Goal: Information Seeking & Learning: Learn about a topic

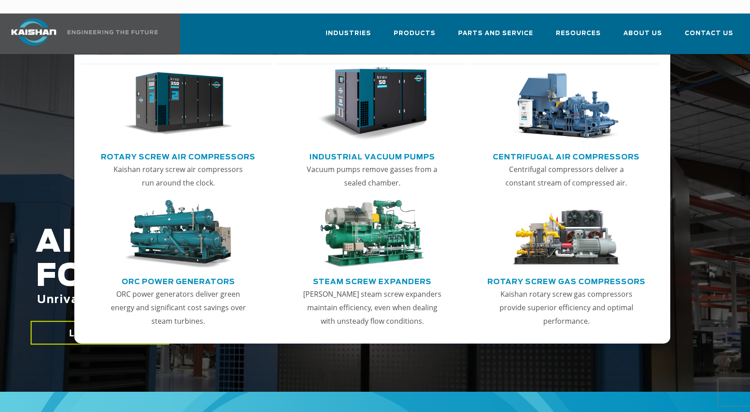
click at [384, 149] on link "Industrial Vacuum Pumps" at bounding box center [372, 156] width 126 height 14
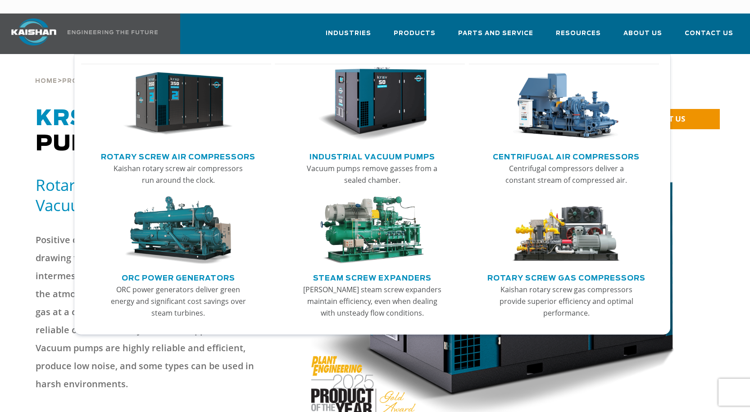
scroll to position [45, 0]
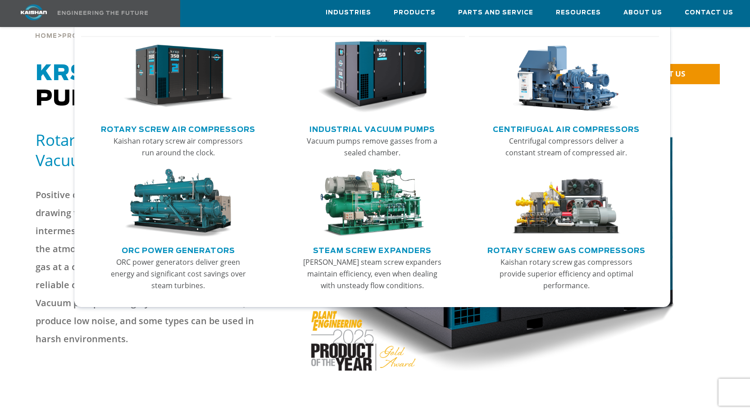
click at [571, 122] on link "Centrifugal Air Compressors" at bounding box center [566, 129] width 147 height 14
click at [575, 127] on link "Centrifugal Air Compressors" at bounding box center [566, 129] width 147 height 14
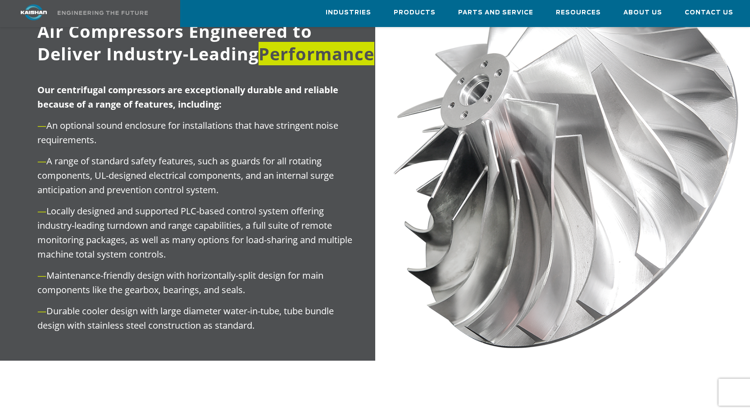
scroll to position [765, 0]
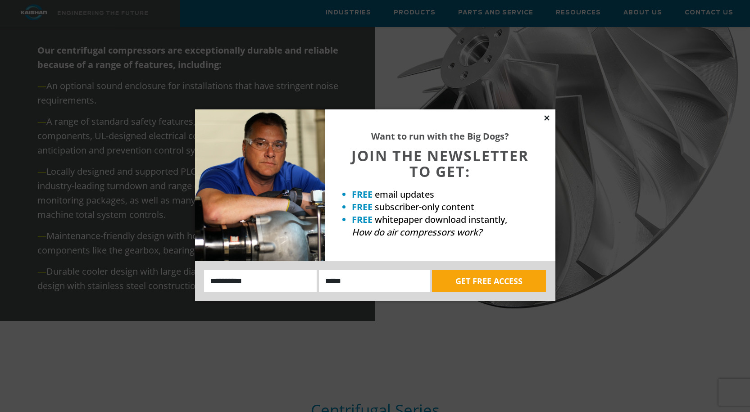
click at [546, 120] on icon at bounding box center [547, 118] width 8 height 8
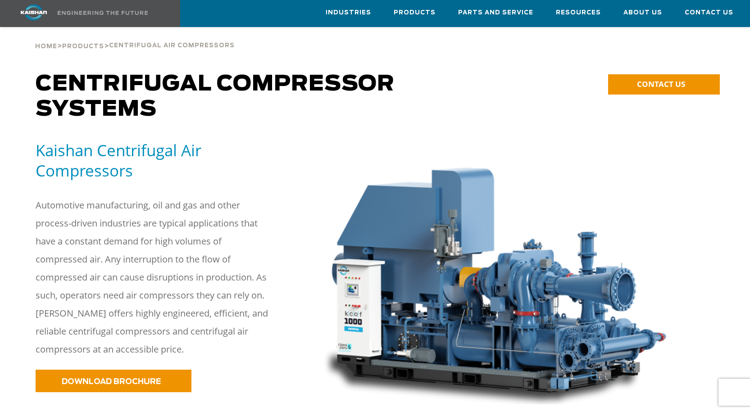
scroll to position [0, 0]
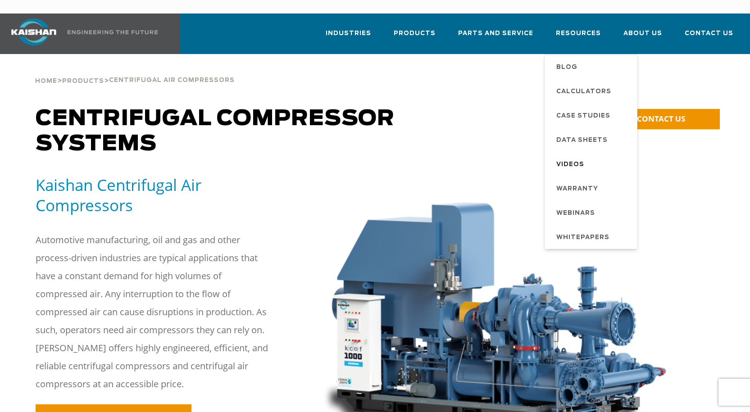
click at [572, 157] on span "Videos" at bounding box center [570, 164] width 28 height 15
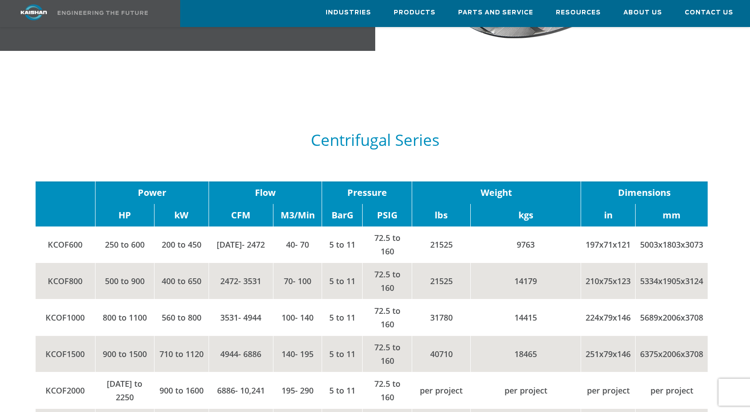
scroll to position [991, 0]
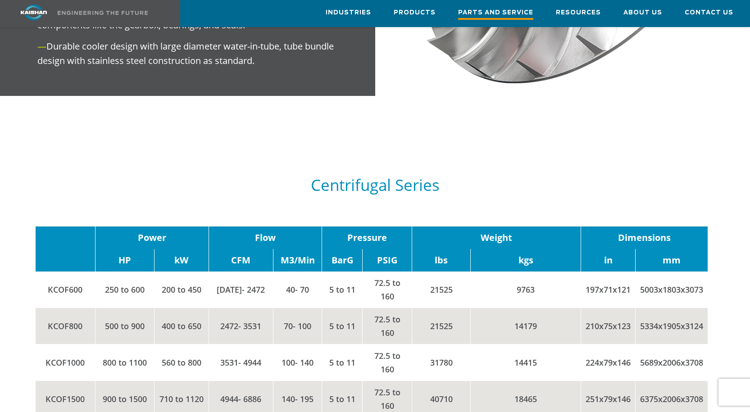
click at [483, 12] on span "Parts and Service" at bounding box center [495, 14] width 75 height 12
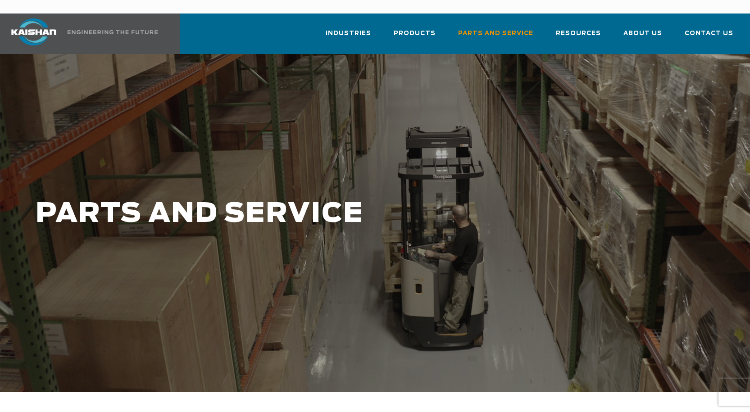
click at [698, 116] on div at bounding box center [375, 223] width 750 height 338
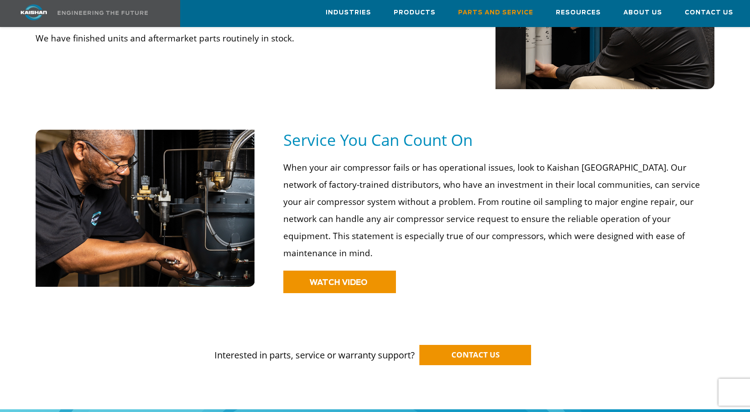
scroll to position [585, 0]
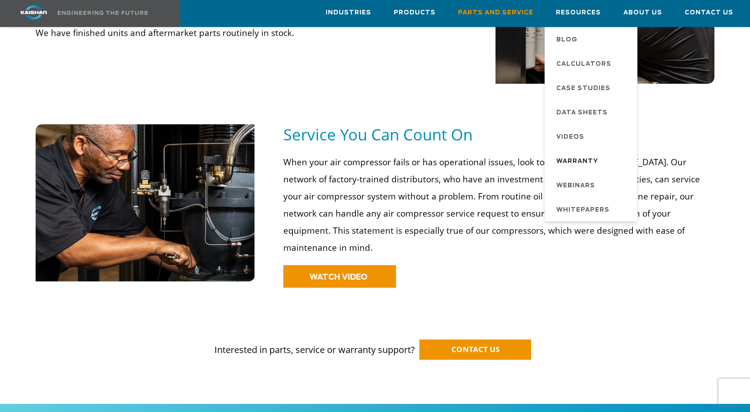
click at [573, 162] on span "Warranty" at bounding box center [577, 161] width 42 height 15
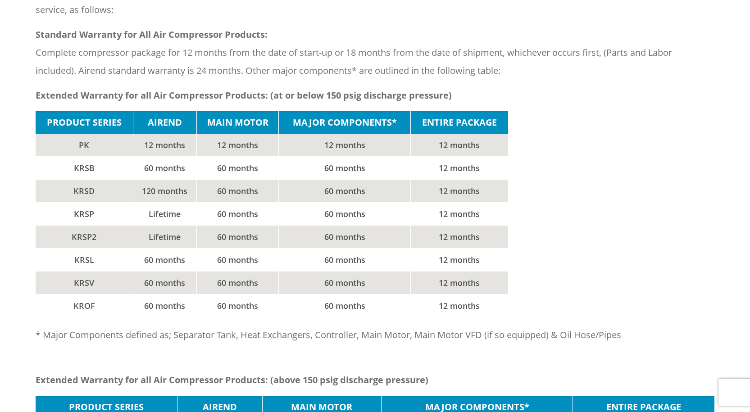
scroll to position [180, 0]
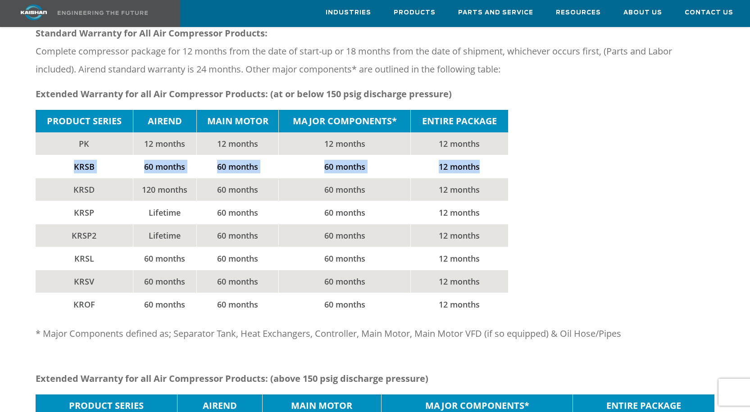
drag, startPoint x: 74, startPoint y: 151, endPoint x: 502, endPoint y: 149, distance: 427.7
click at [502, 155] on tr "KRSB 60 months 60 months 60 months 12 months" at bounding box center [272, 166] width 472 height 23
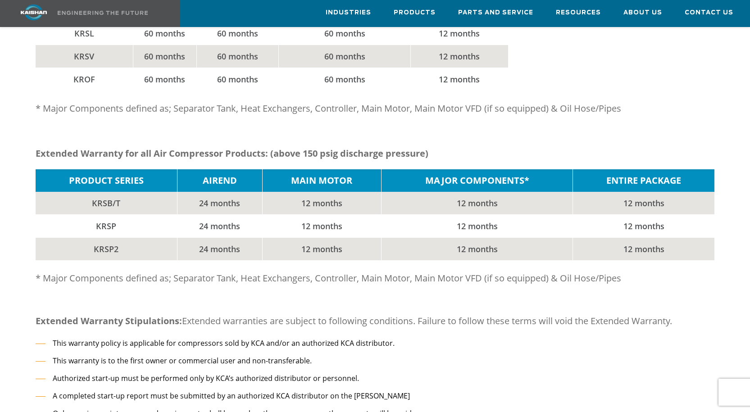
scroll to position [450, 0]
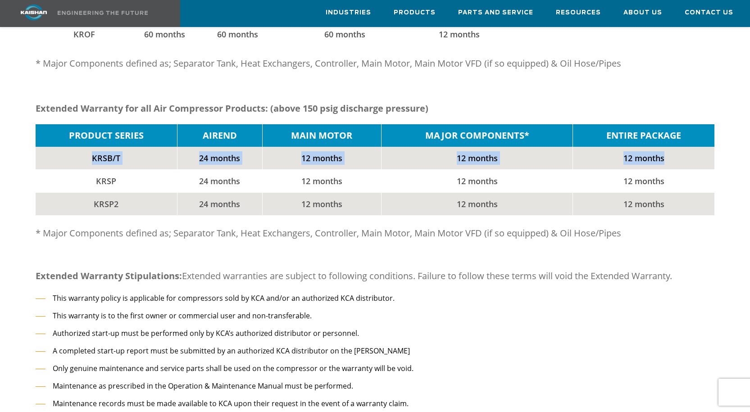
drag, startPoint x: 90, startPoint y: 141, endPoint x: 480, endPoint y: 151, distance: 390.0
click at [697, 147] on tr "KRSB/T 24 months 12 months 12 months 12 months" at bounding box center [375, 158] width 679 height 23
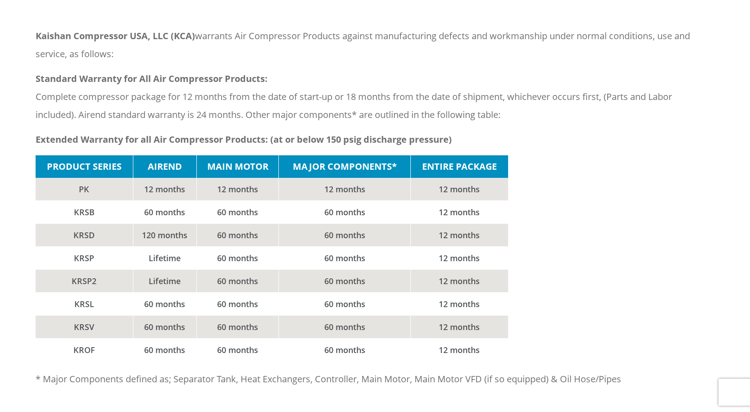
scroll to position [0, 0]
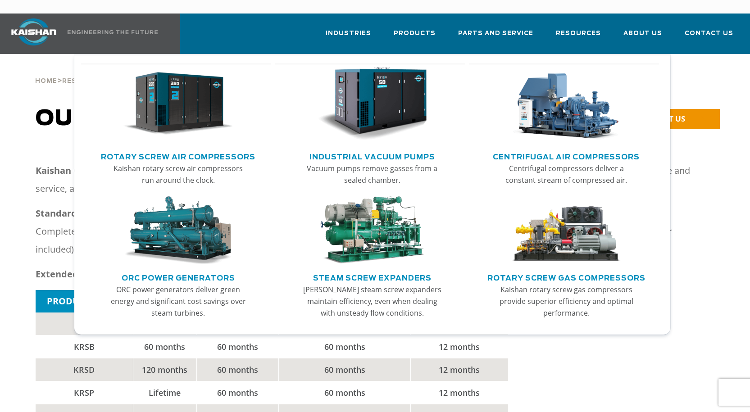
click at [167, 149] on link "Rotary Screw Air Compressors" at bounding box center [178, 156] width 154 height 14
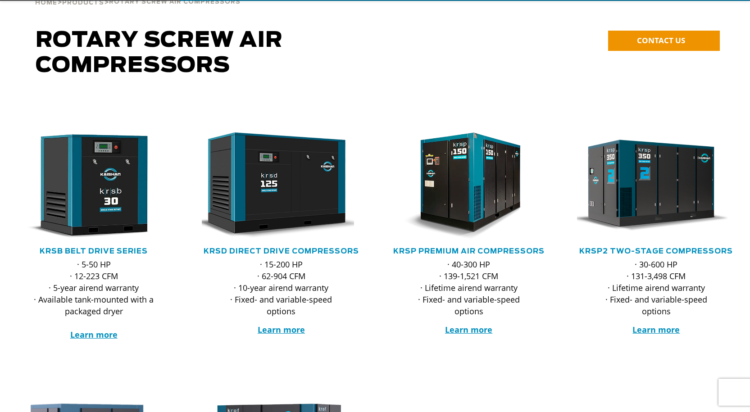
scroll to position [135, 0]
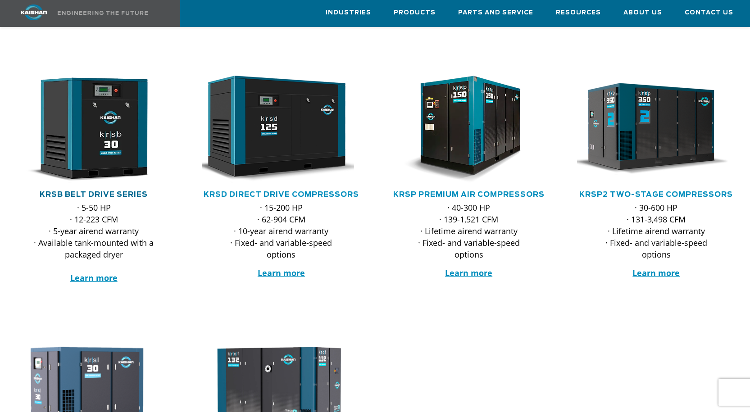
click at [91, 191] on link "KRSB Belt Drive Series" at bounding box center [94, 194] width 108 height 7
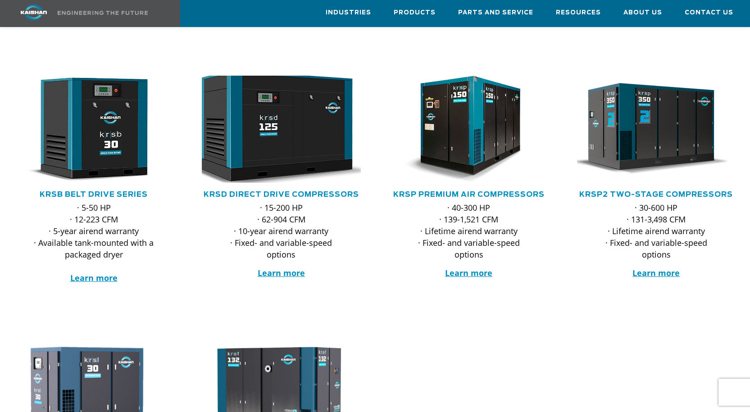
click at [304, 139] on img at bounding box center [274, 129] width 175 height 118
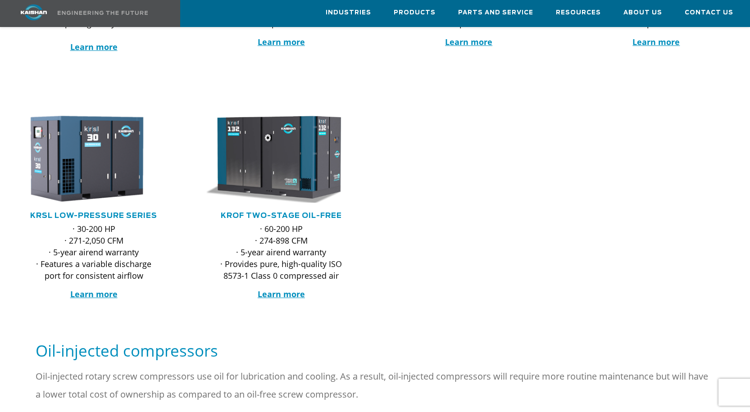
scroll to position [360, 0]
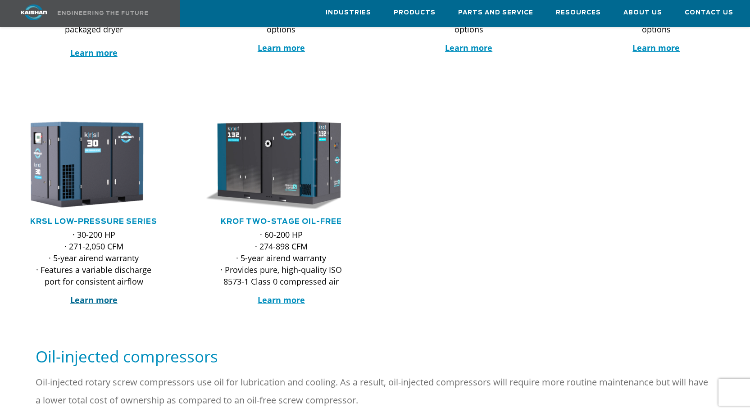
click at [86, 294] on strong "Learn more" at bounding box center [93, 299] width 47 height 11
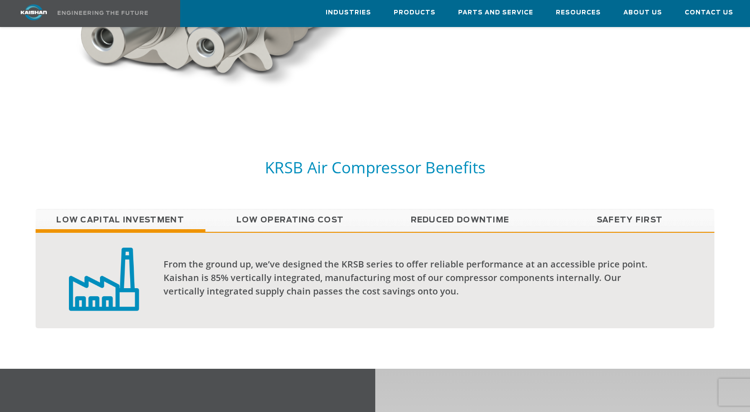
scroll to position [675, 0]
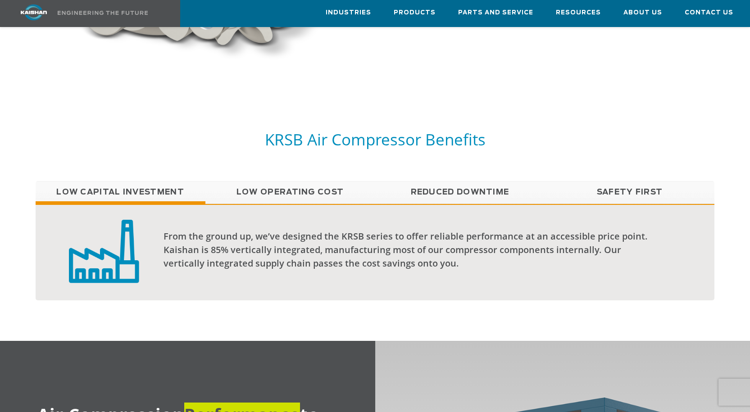
click at [269, 181] on link "Low Operating Cost" at bounding box center [290, 192] width 170 height 23
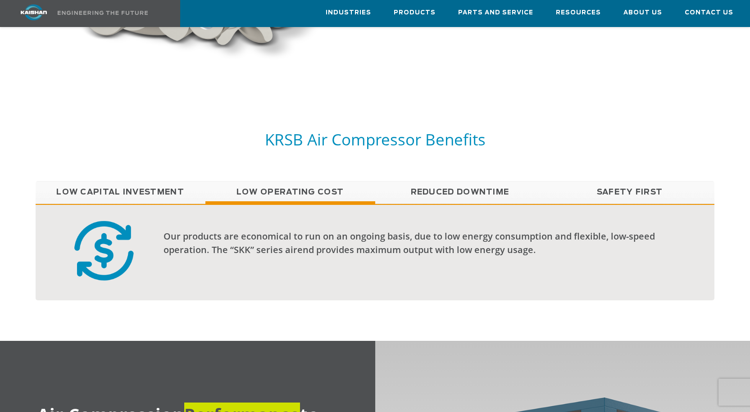
click at [486, 181] on link "Reduced Downtime" at bounding box center [460, 192] width 170 height 23
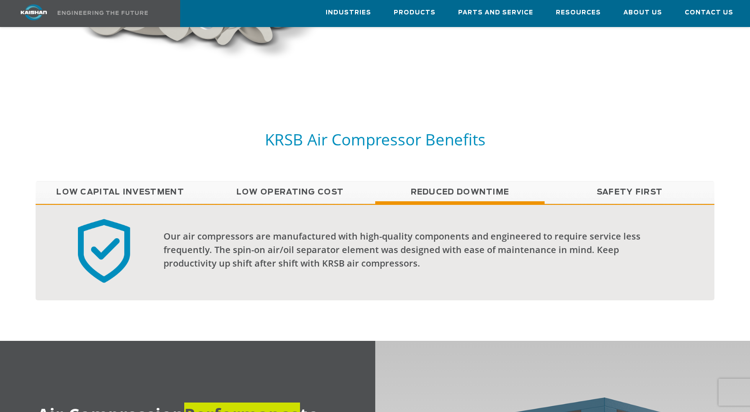
click at [602, 181] on link "Safety First" at bounding box center [629, 192] width 170 height 23
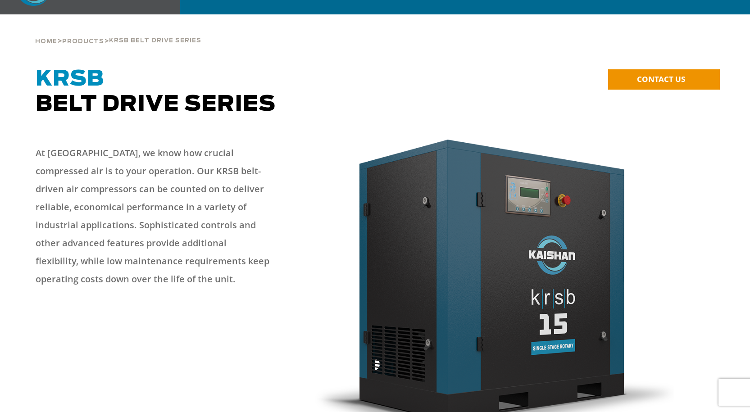
scroll to position [0, 0]
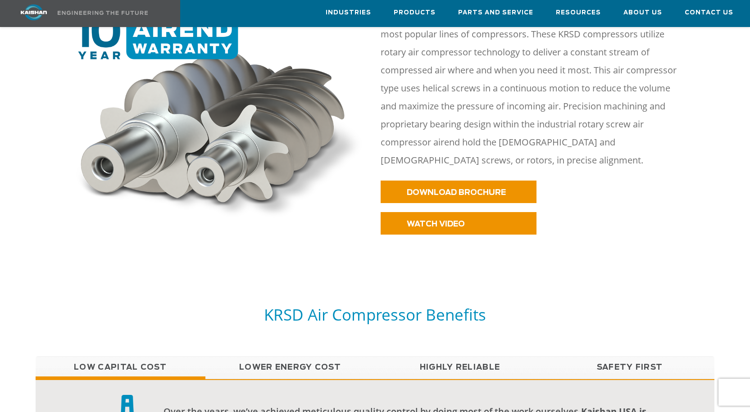
scroll to position [585, 0]
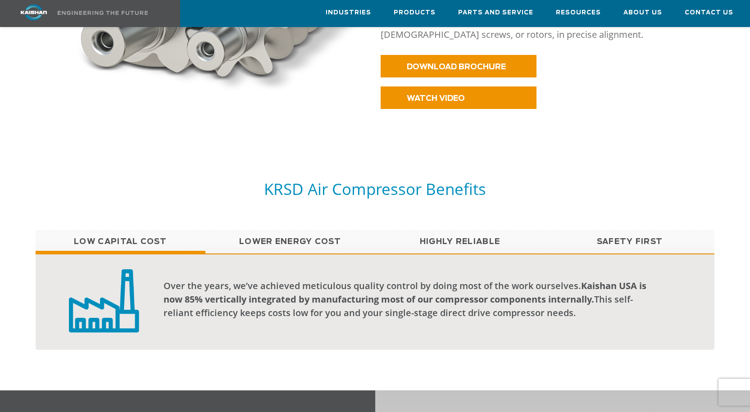
click at [272, 231] on link "Lower Energy Cost" at bounding box center [290, 242] width 170 height 23
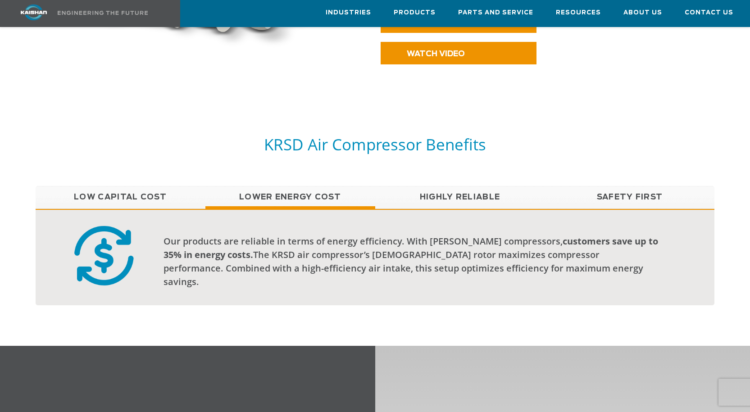
scroll to position [630, 0]
click at [474, 185] on link "Highly Reliable" at bounding box center [460, 196] width 170 height 23
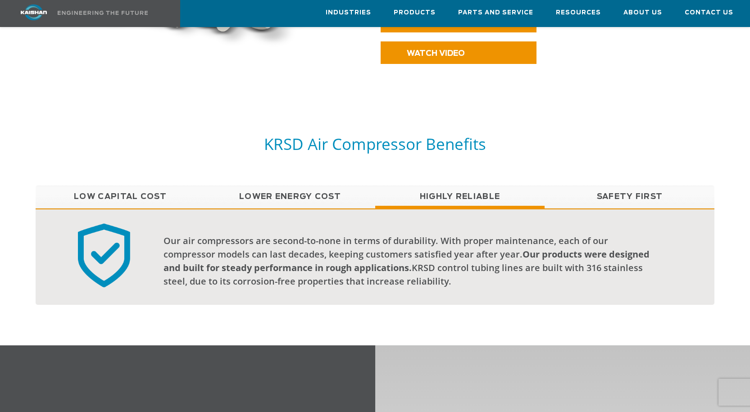
click at [621, 185] on link "Safety First" at bounding box center [629, 196] width 170 height 23
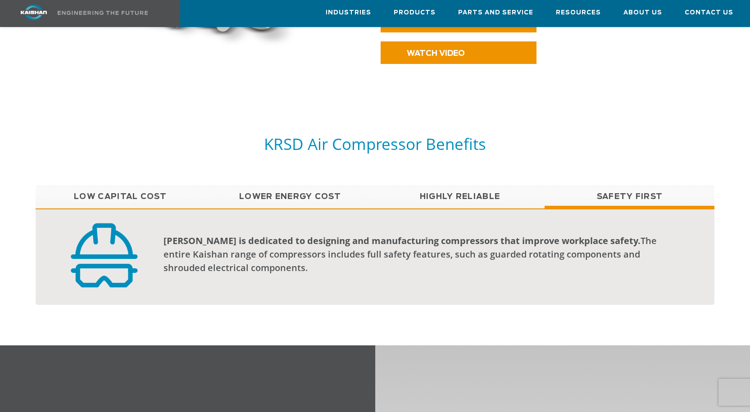
click at [491, 185] on link "Highly Reliable" at bounding box center [460, 196] width 170 height 23
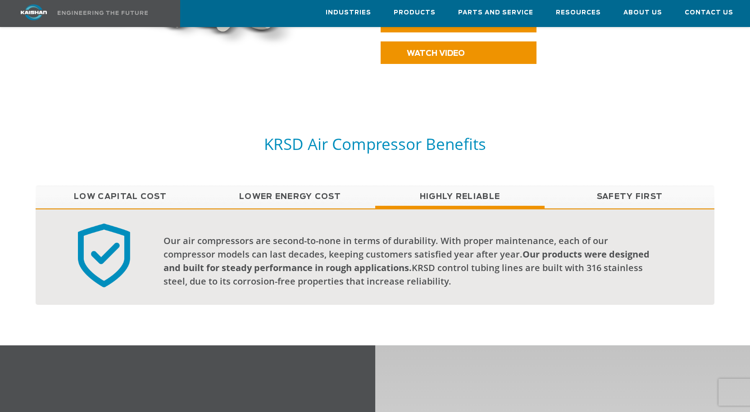
click at [318, 185] on link "Lower Energy Cost" at bounding box center [290, 196] width 170 height 23
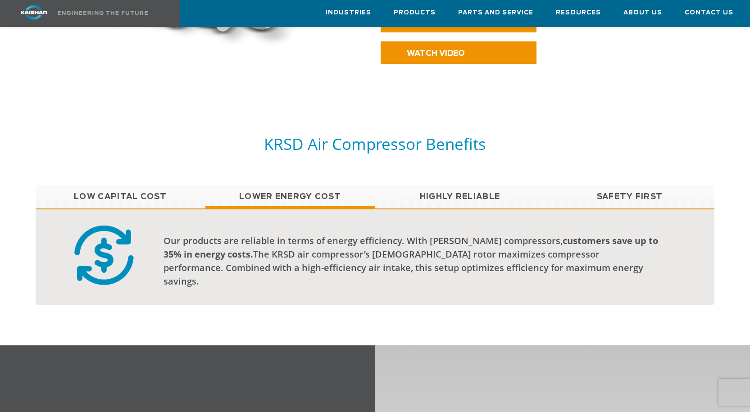
click at [137, 185] on link "Low Capital Cost" at bounding box center [121, 196] width 170 height 23
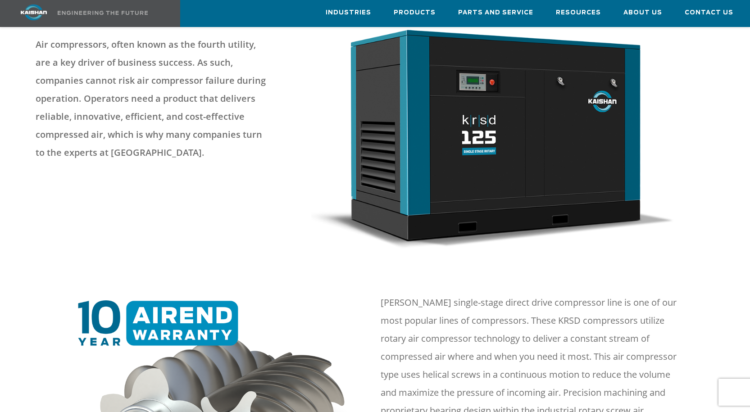
scroll to position [45, 0]
